Goal: Information Seeking & Learning: Learn about a topic

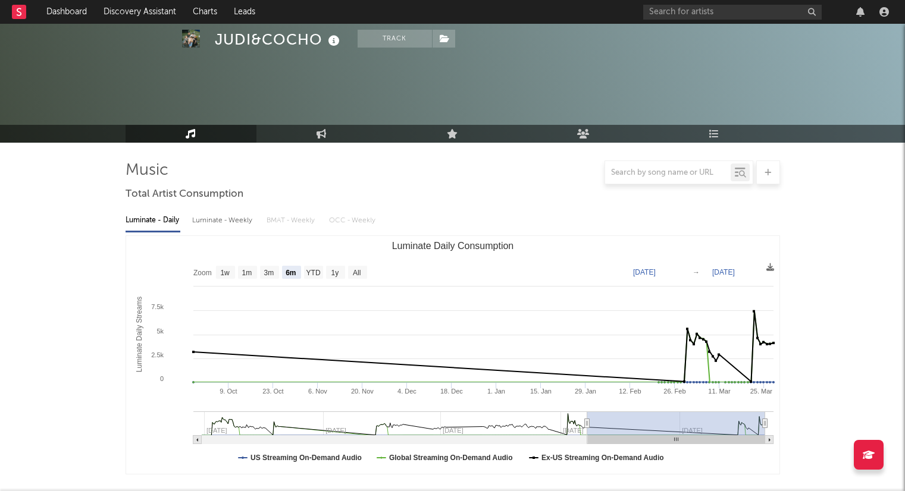
select select "6m"
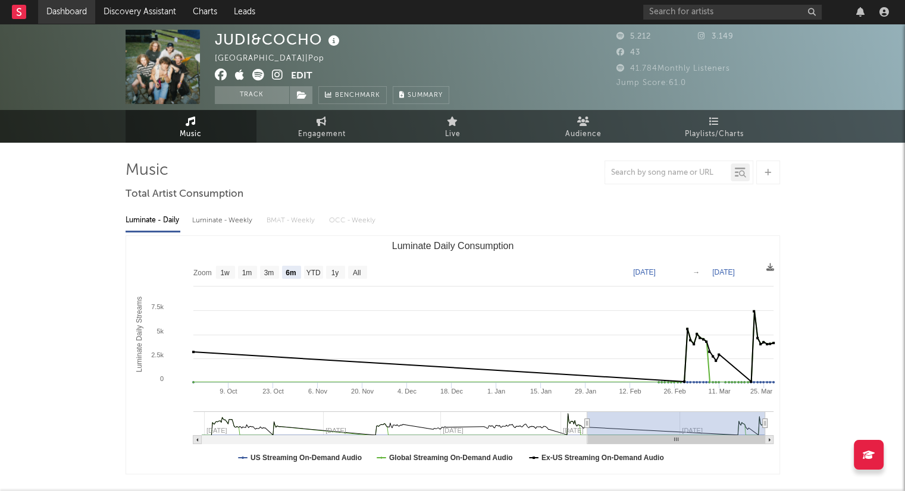
click at [79, 17] on link "Dashboard" at bounding box center [66, 12] width 57 height 24
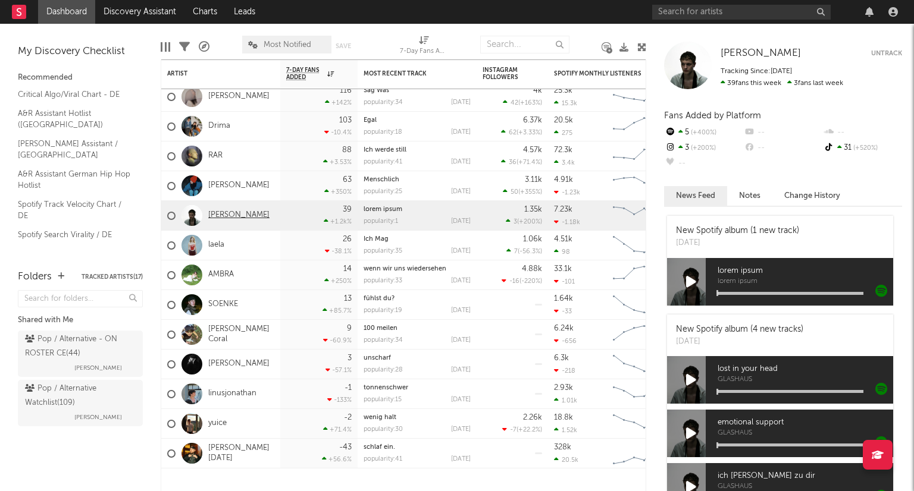
click at [224, 214] on link "[PERSON_NAME]" at bounding box center [238, 216] width 61 height 10
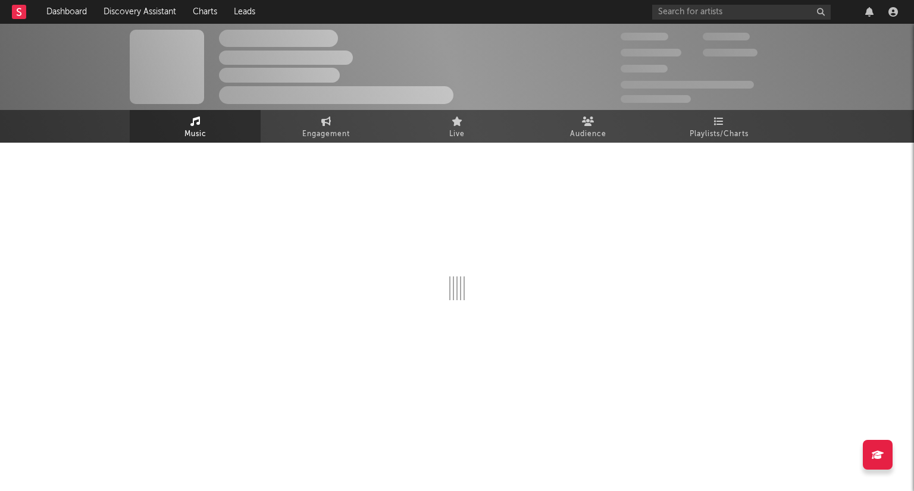
select select "6m"
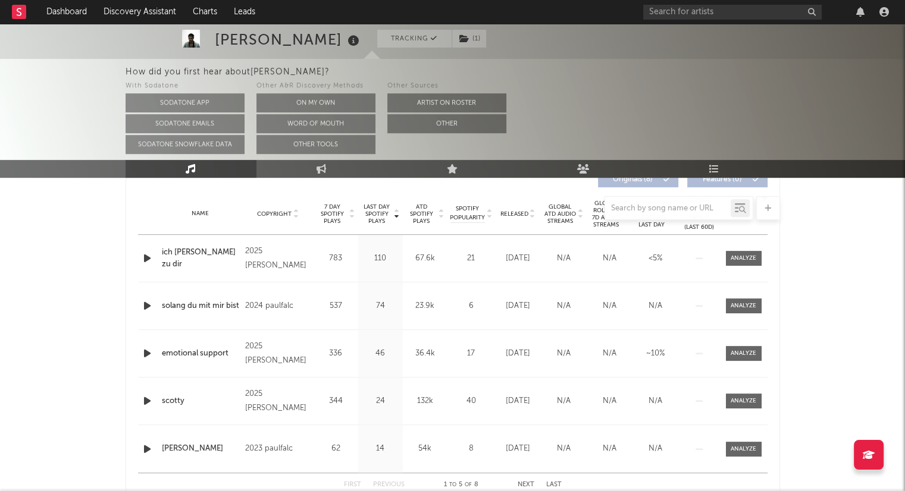
scroll to position [463, 0]
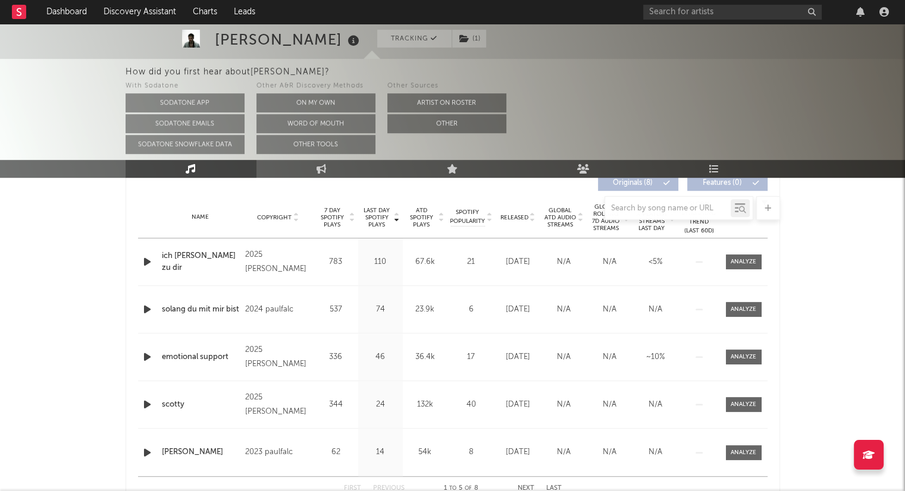
click at [532, 217] on div at bounding box center [453, 208] width 654 height 24
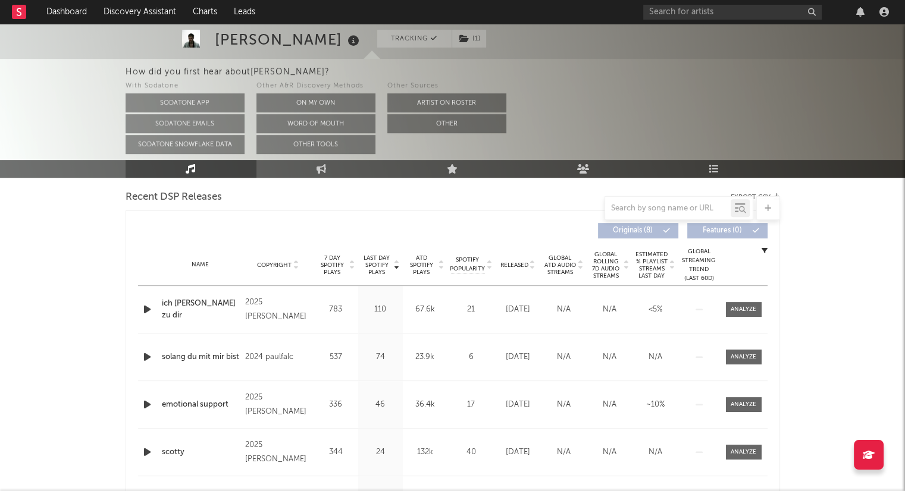
click at [531, 268] on icon at bounding box center [533, 267] width 6 height 5
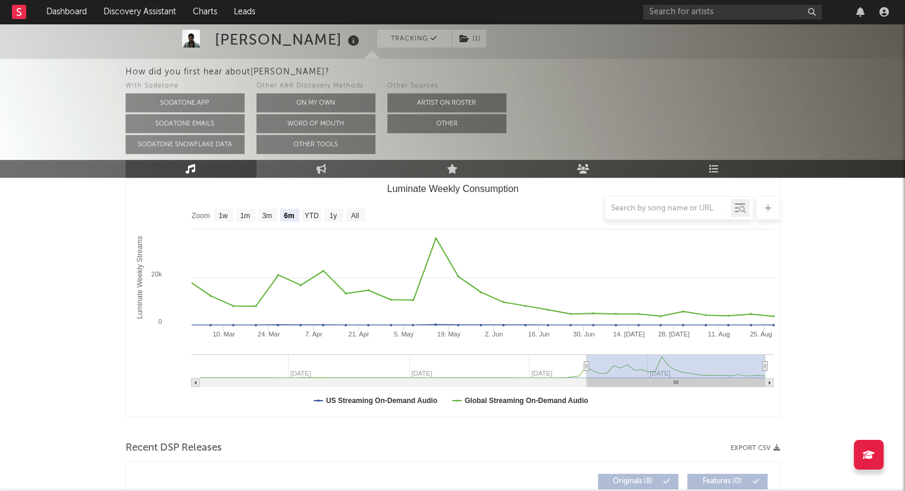
scroll to position [0, 0]
